Goal: Find contact information: Find contact information

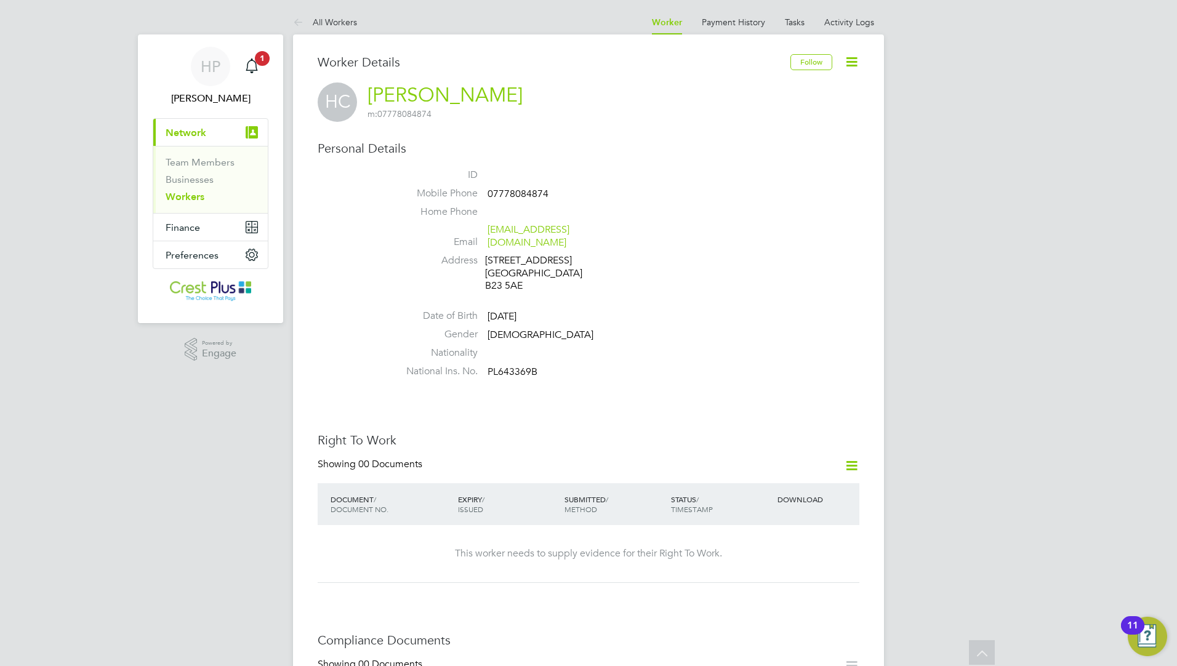
scroll to position [677, 0]
click at [513, 195] on span "07778084874" at bounding box center [517, 194] width 61 height 12
copy span "07778084874"
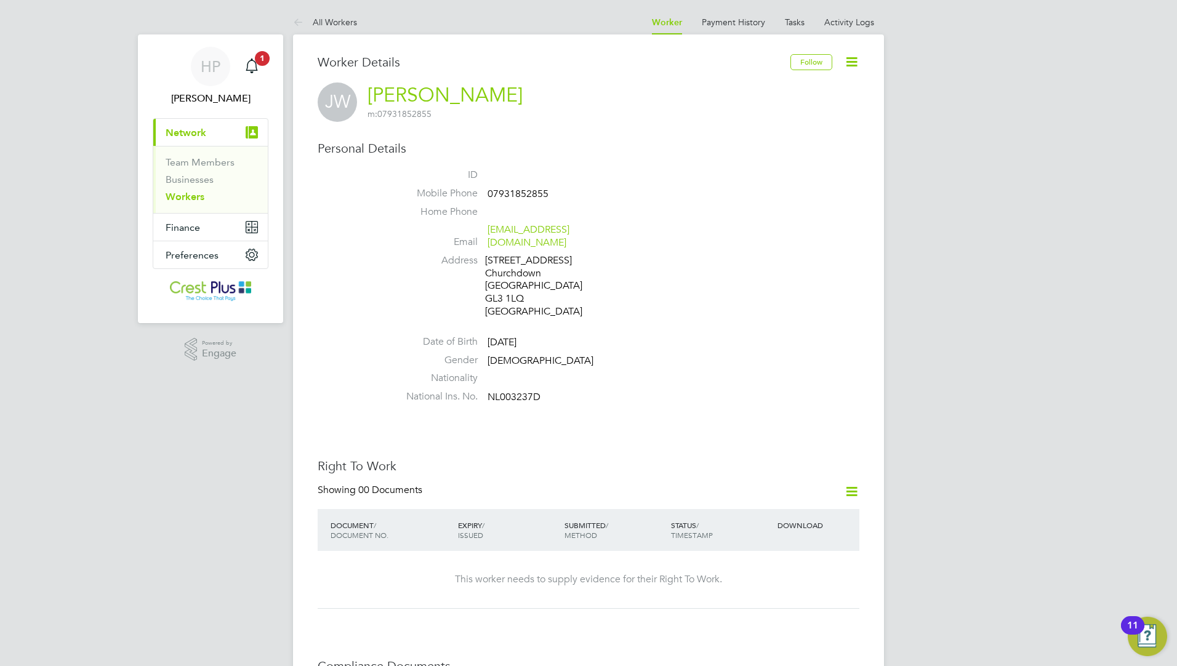
click at [527, 195] on span "07931852855" at bounding box center [517, 194] width 61 height 12
copy span "07931852855"
click at [526, 194] on span "07931852855" at bounding box center [517, 194] width 61 height 12
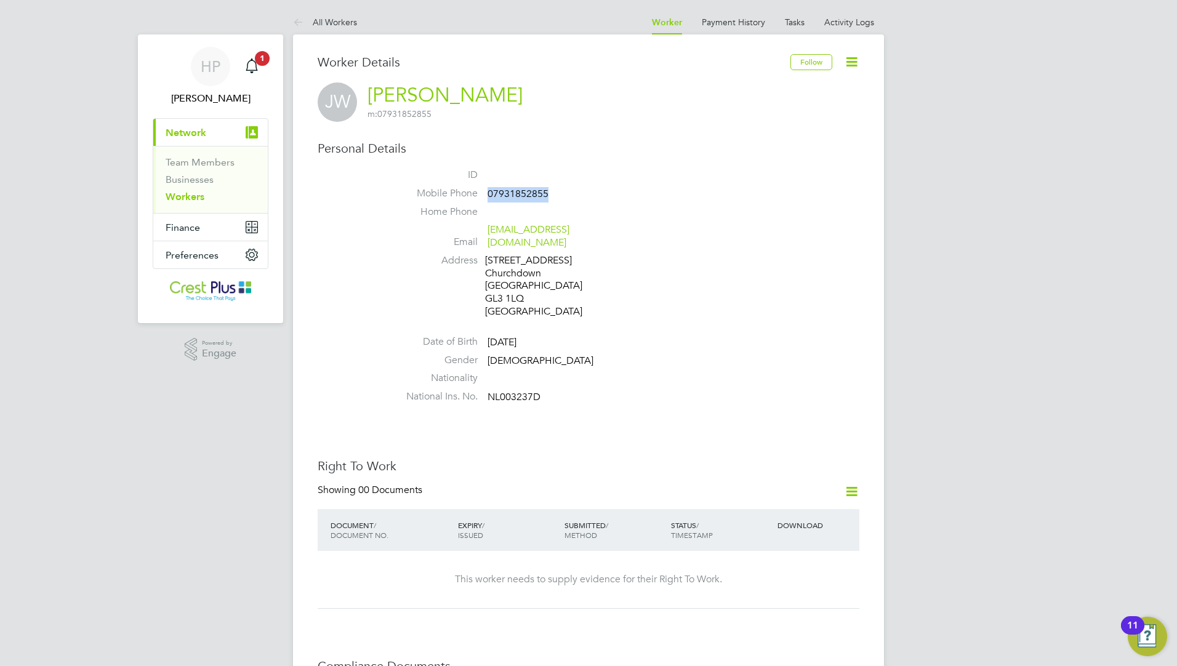
copy span "07931852855"
